Goal: Entertainment & Leisure: Consume media (video, audio)

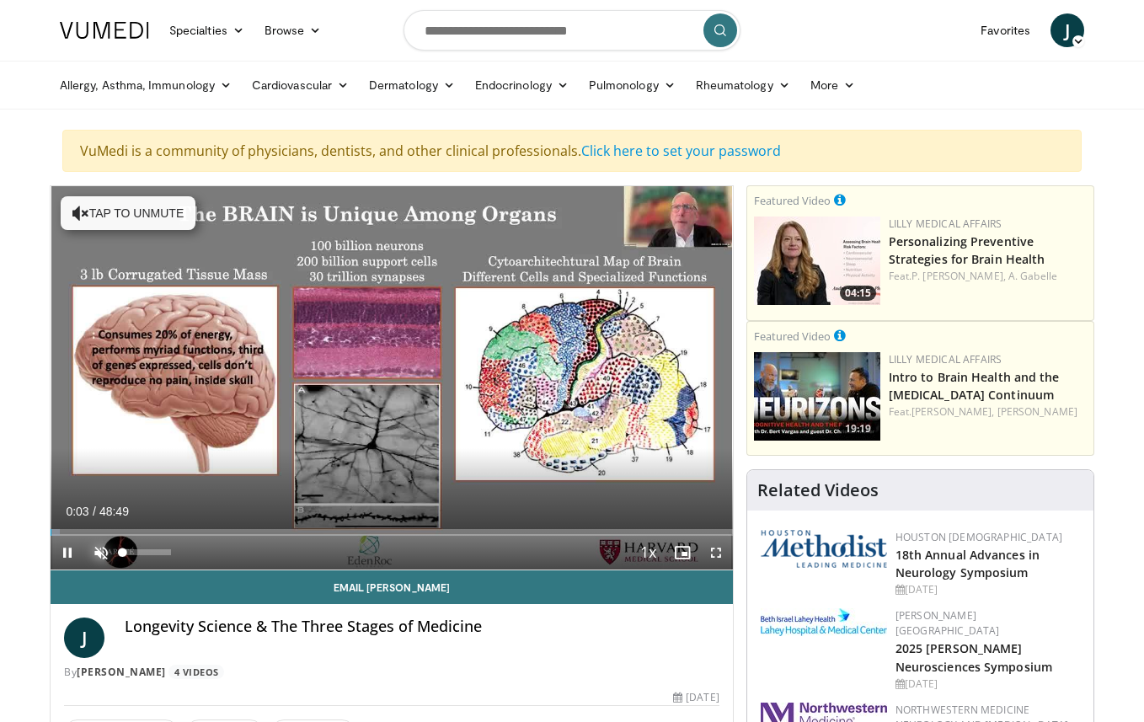
click at [101, 550] on span "Video Player" at bounding box center [101, 553] width 34 height 34
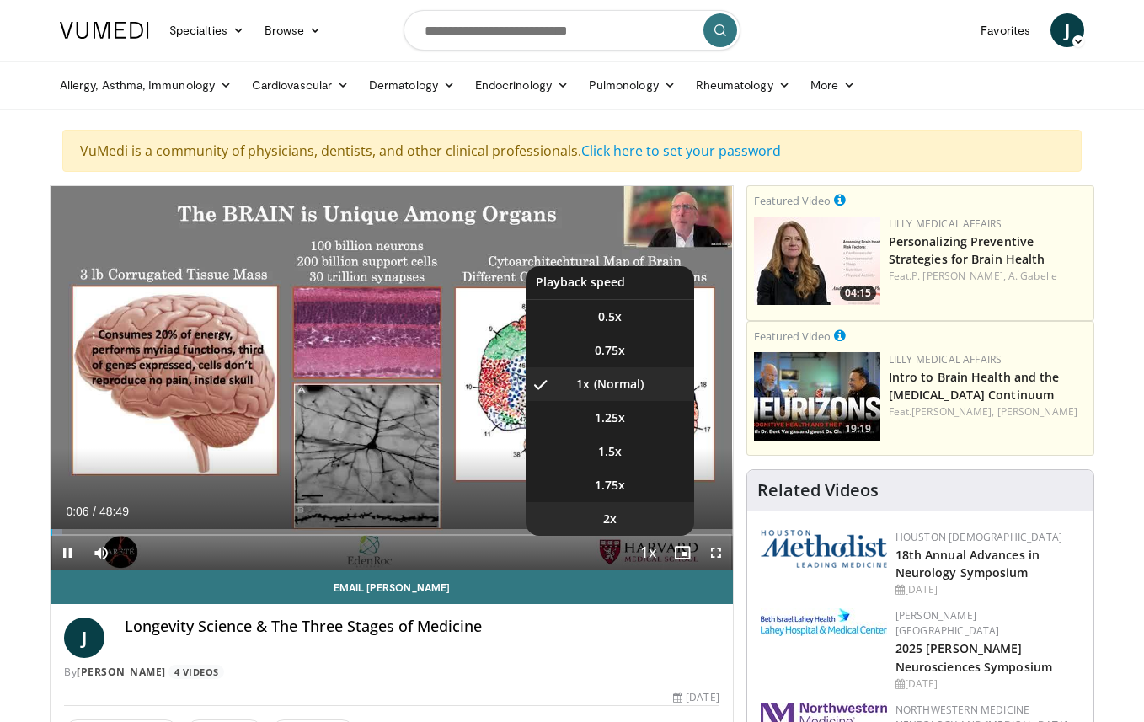
click at [643, 508] on li "2x" at bounding box center [610, 519] width 169 height 34
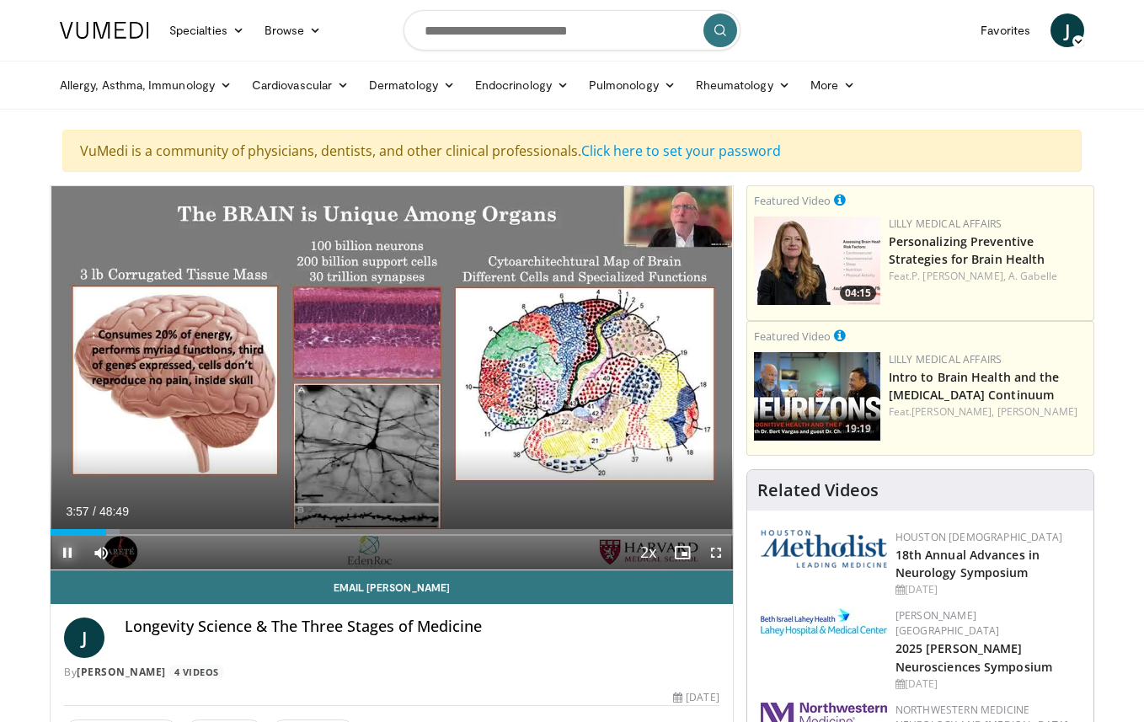
click at [72, 551] on span "Video Player" at bounding box center [68, 553] width 34 height 34
